Goal: Task Accomplishment & Management: Use online tool/utility

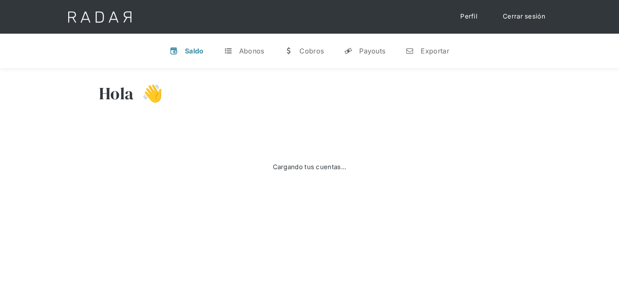
click at [392, 49] on div "v Saldo t Abonos w [GEOGRAPHIC_DATA] y Payouts n Exportar" at bounding box center [309, 51] width 619 height 35
click at [385, 50] on link "y Payouts" at bounding box center [364, 51] width 55 height 22
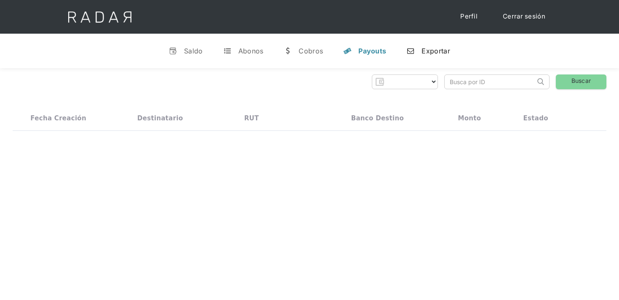
click at [417, 48] on link "n Exportar" at bounding box center [427, 51] width 57 height 22
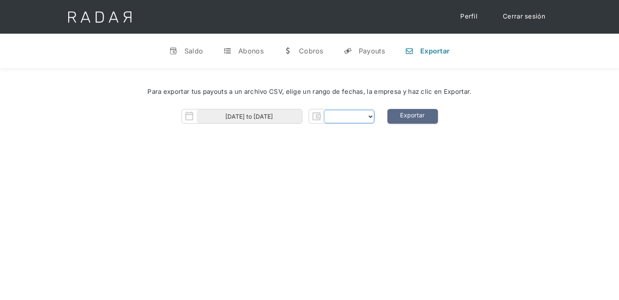
click at [358, 112] on select "Form" at bounding box center [349, 116] width 50 height 13
select select "clpro"
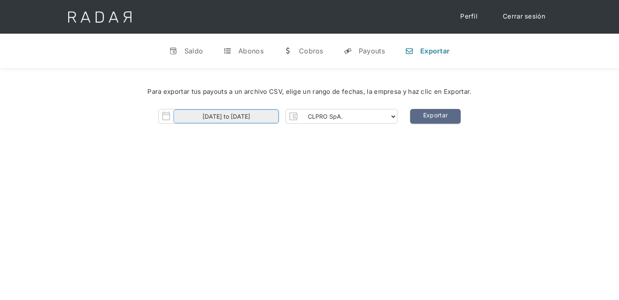
click at [250, 114] on input "[DATE] to [DATE]" at bounding box center [225, 116] width 105 height 14
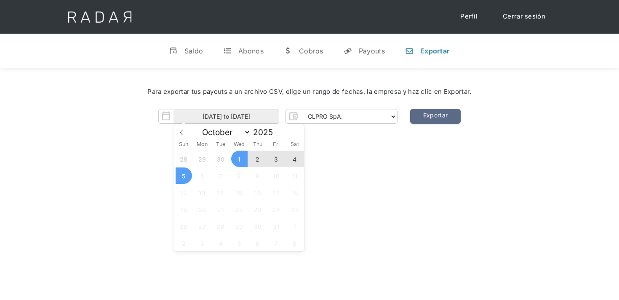
click at [291, 158] on span "4" at bounding box center [295, 159] width 16 height 16
click at [185, 171] on span "5" at bounding box center [183, 175] width 16 height 16
type input "[DATE] to [DATE]"
click at [441, 112] on link "Exportar" at bounding box center [435, 116] width 50 height 15
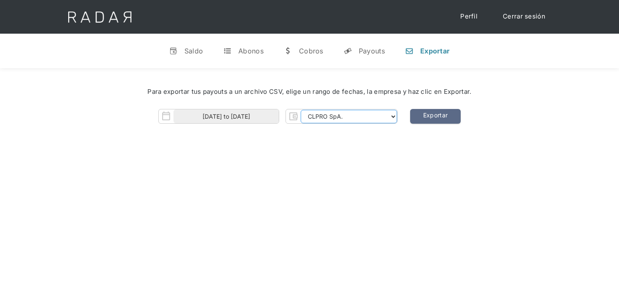
click at [374, 119] on select "CLPRO SpA. [PERSON_NAME] SpA. Urigol SpA. Bysolutions SpA. Clmax SpA. Andes Pay…" at bounding box center [348, 116] width 96 height 13
click at [384, 116] on select "CLPRO SpA. [PERSON_NAME] SpA. Urigol SpA. Bysolutions SpA. Clmax SpA. Andes Pay…" at bounding box center [348, 116] width 96 height 13
click at [301, 110] on select "CLPRO SpA. [PERSON_NAME] SpA. Urigol SpA. Bysolutions SpA. Clmax SpA. Andes Pay…" at bounding box center [348, 116] width 96 height 13
click at [439, 121] on link "Exportar" at bounding box center [435, 116] width 50 height 15
click at [346, 119] on select "CLPRO SpA. [PERSON_NAME] SpA. Urigol SpA. Bysolutions SpA. Clmax SpA. Andes Pay…" at bounding box center [348, 116] width 96 height 13
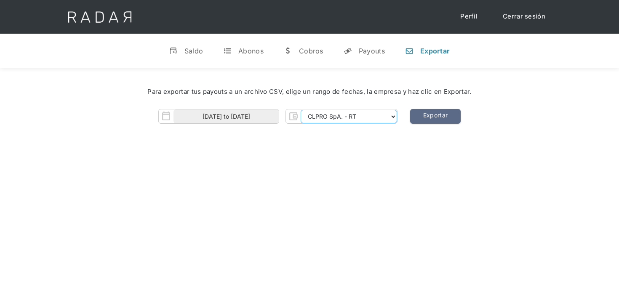
select select "[PERSON_NAME]-rt"
click at [301, 110] on select "CLPRO SpA. [PERSON_NAME] SpA. Urigol SpA. Bysolutions SpA. Clmax SpA. Andes Pay…" at bounding box center [348, 116] width 96 height 13
click at [443, 115] on link "Exportar" at bounding box center [435, 116] width 50 height 15
